Goal: Task Accomplishment & Management: Complete application form

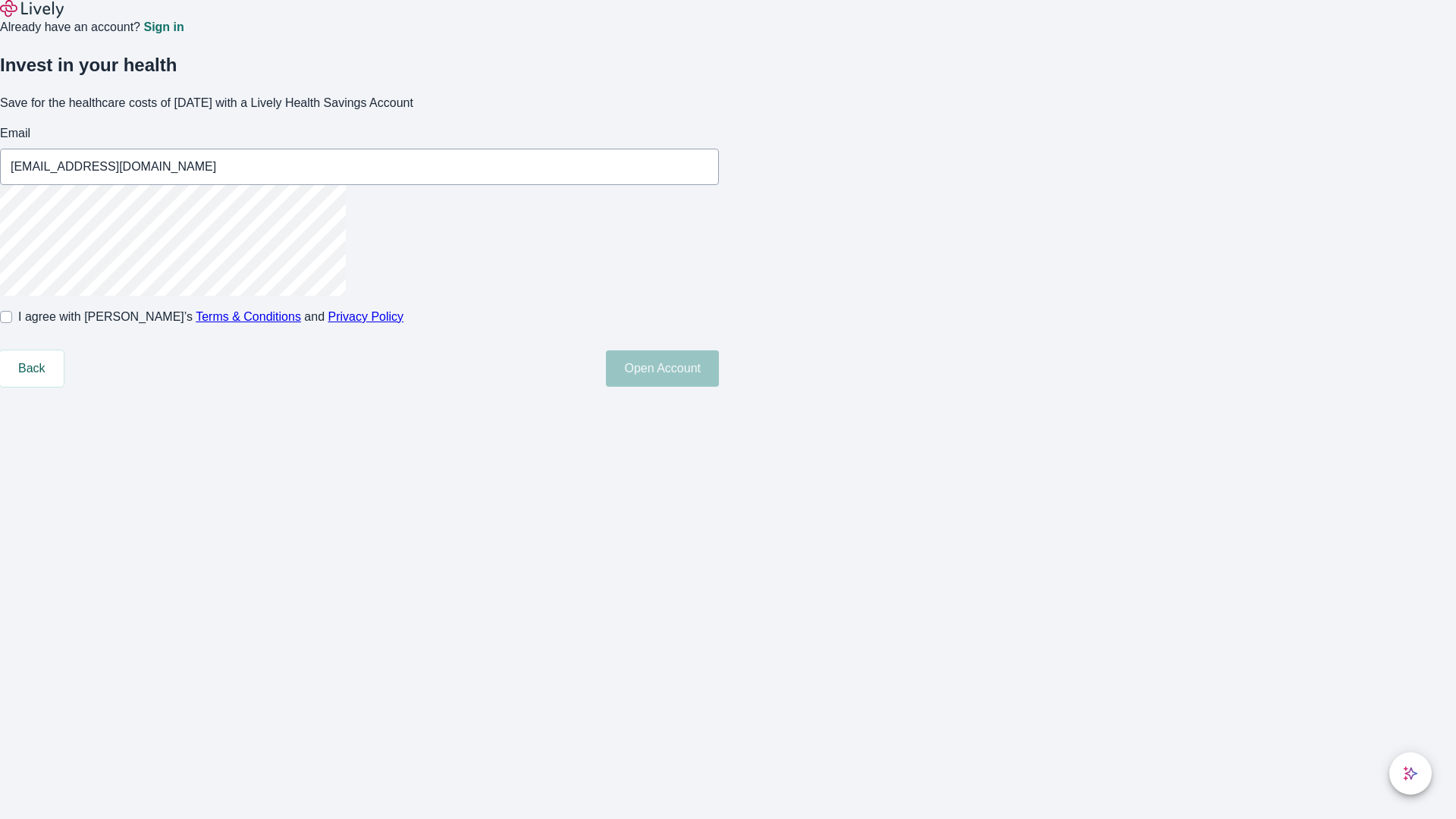
click at [12, 323] on input "I agree with Lively’s Terms & Conditions and Privacy Policy" at bounding box center [6, 317] width 12 height 12
checkbox input "true"
click at [719, 387] on button "Open Account" at bounding box center [662, 369] width 113 height 37
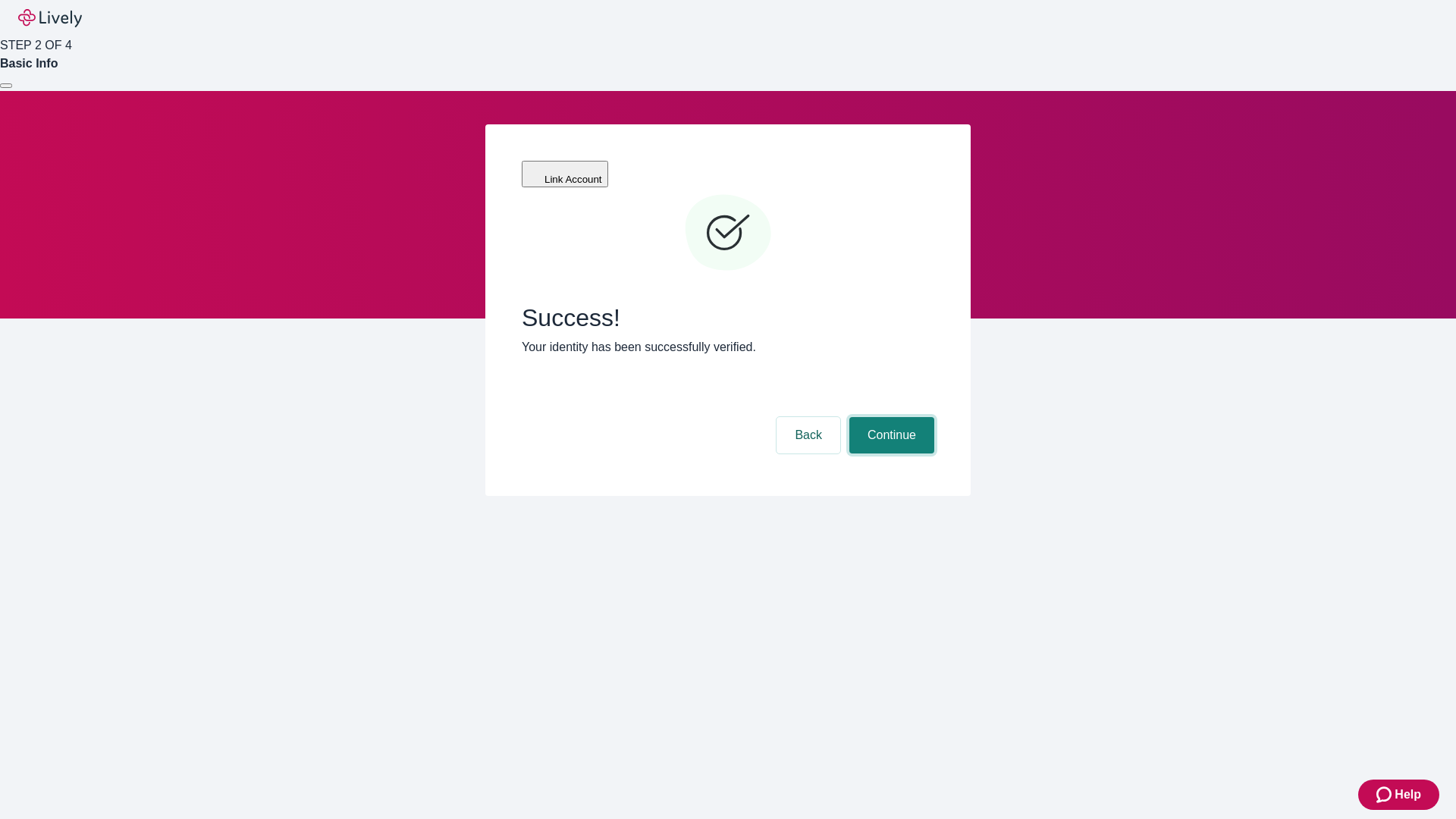
click at [889, 417] on button "Continue" at bounding box center [891, 435] width 85 height 37
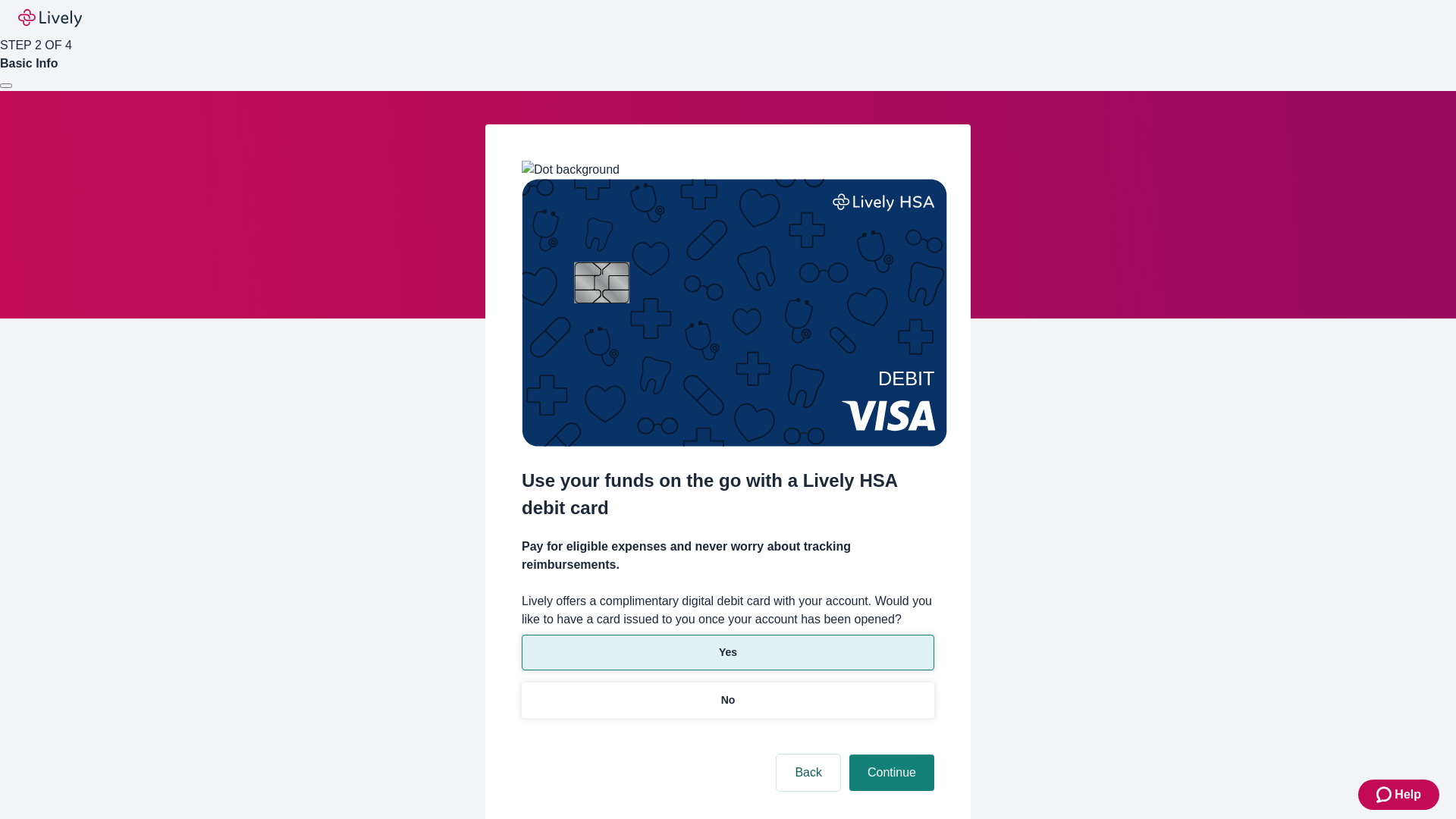
click at [728, 645] on p "Yes" at bounding box center [728, 652] width 18 height 16
click at [889, 755] on button "Continue" at bounding box center [891, 773] width 85 height 37
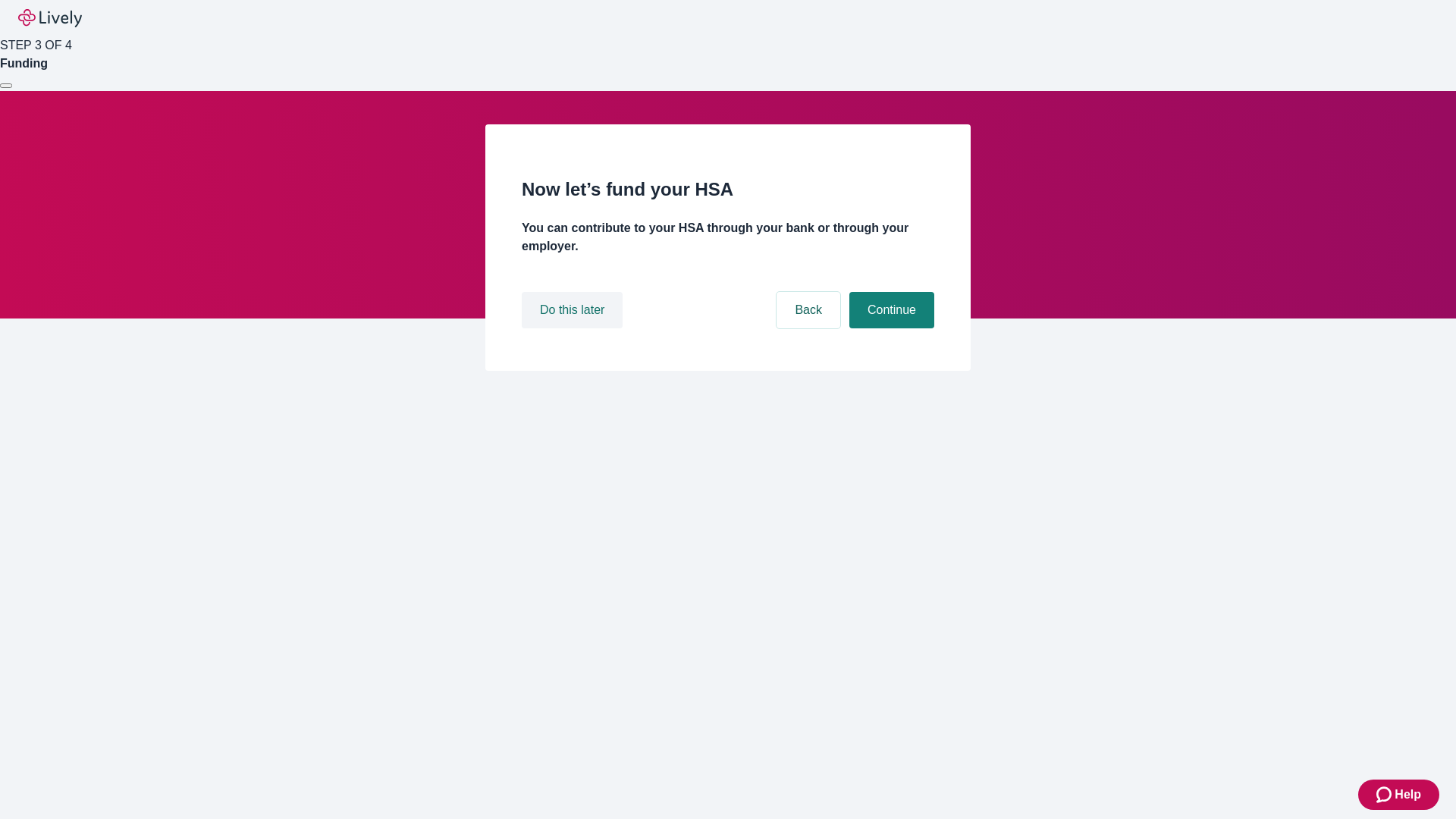
click at [574, 329] on button "Do this later" at bounding box center [572, 310] width 101 height 37
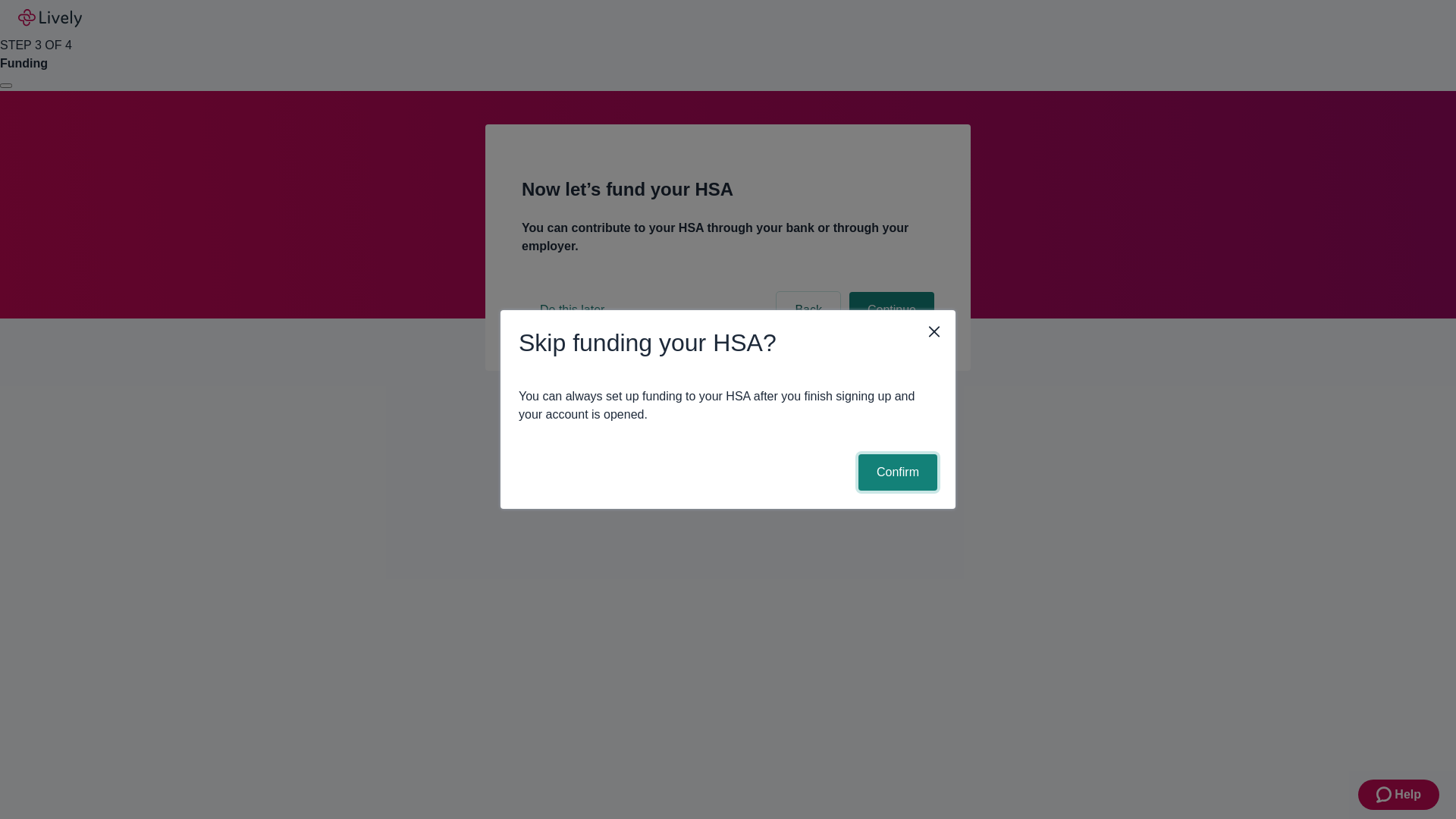
click at [896, 473] on button "Confirm" at bounding box center [898, 473] width 79 height 37
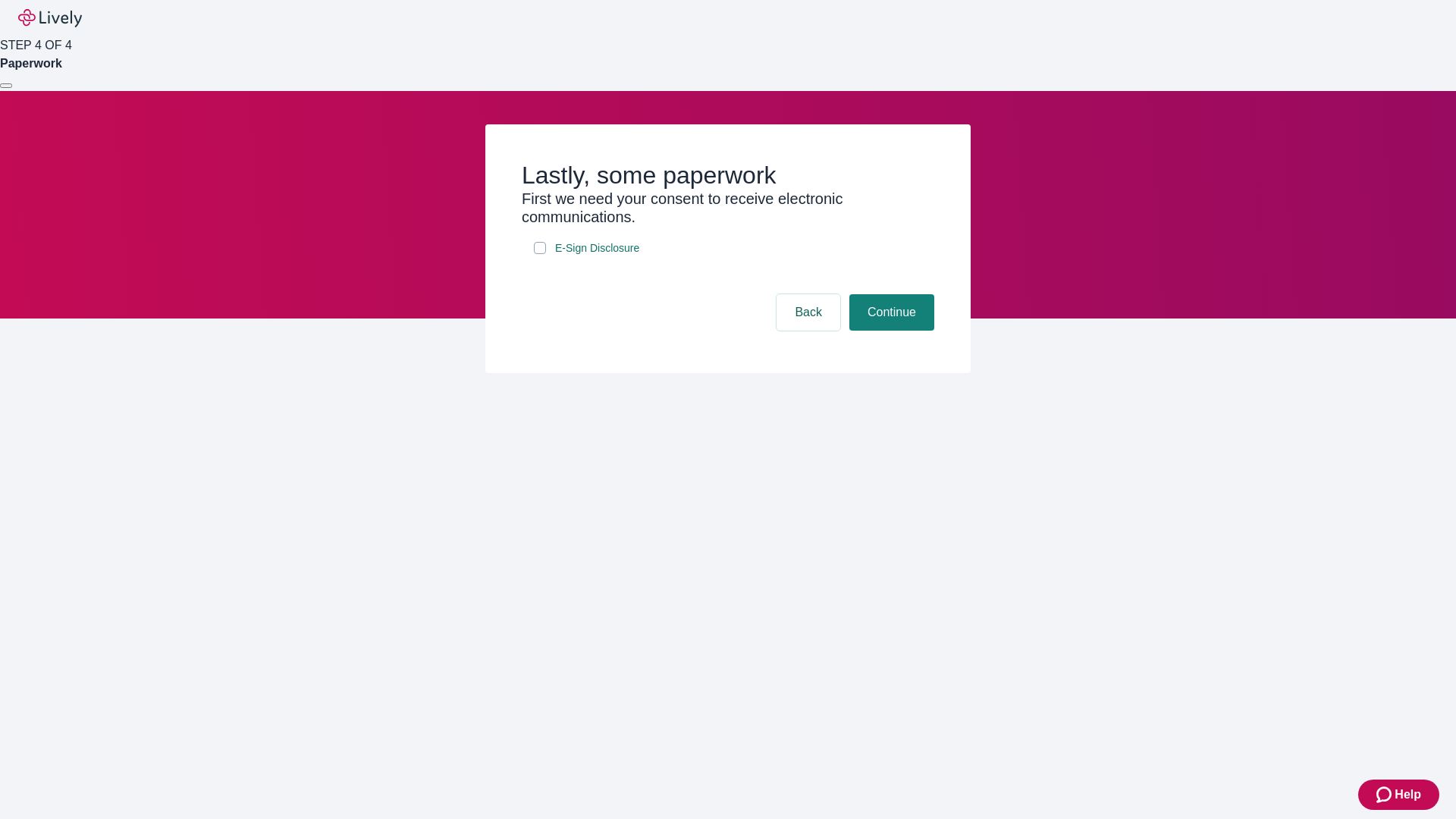
click at [540, 254] on input "E-Sign Disclosure" at bounding box center [539, 248] width 12 height 12
checkbox input "true"
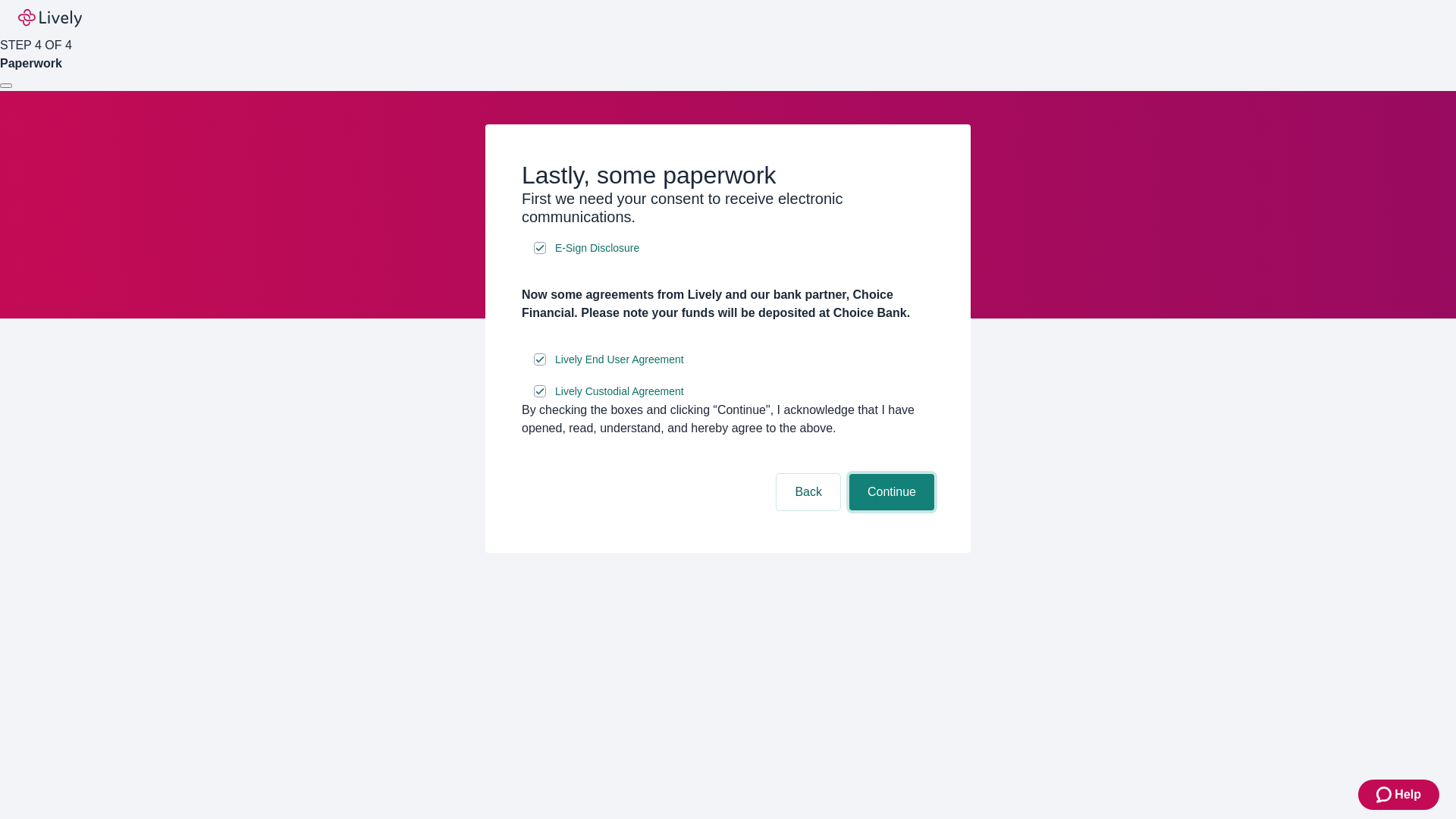
click at [889, 511] on button "Continue" at bounding box center [891, 492] width 85 height 37
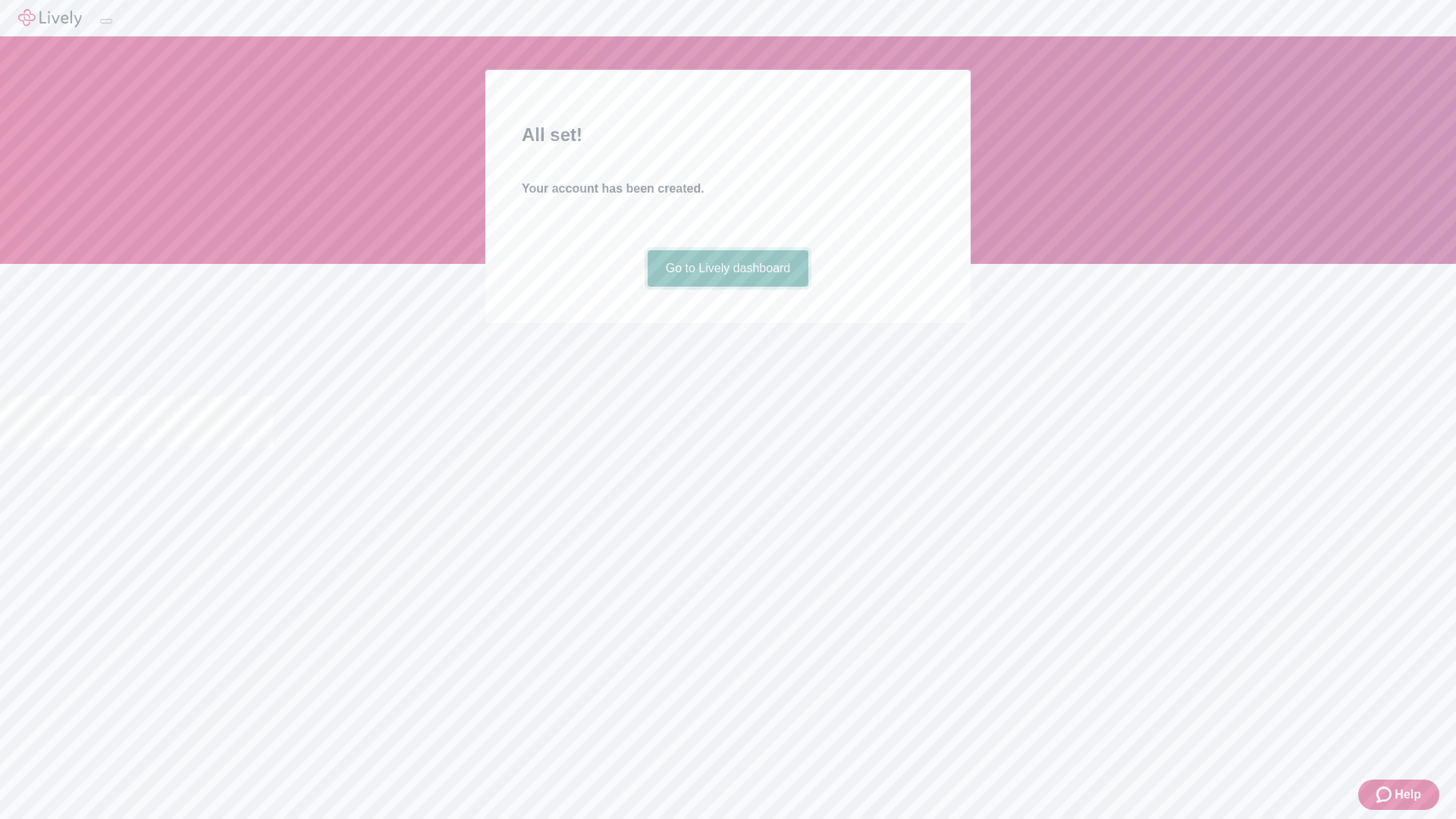
click at [728, 287] on link "Go to Lively dashboard" at bounding box center [728, 269] width 162 height 37
